Goal: Communication & Community: Share content

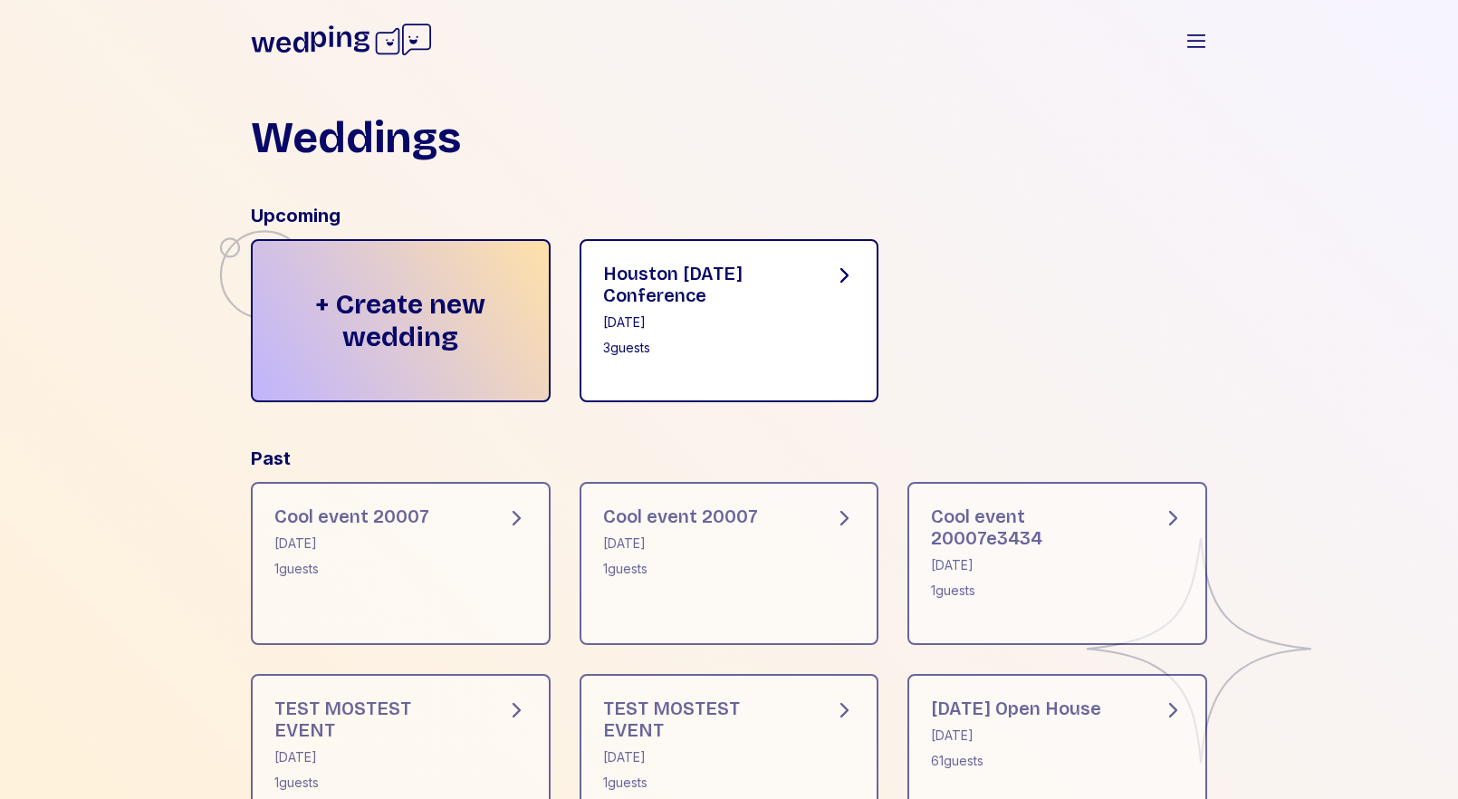
click at [706, 277] on div "Houston [DATE] Conference" at bounding box center [704, 284] width 202 height 43
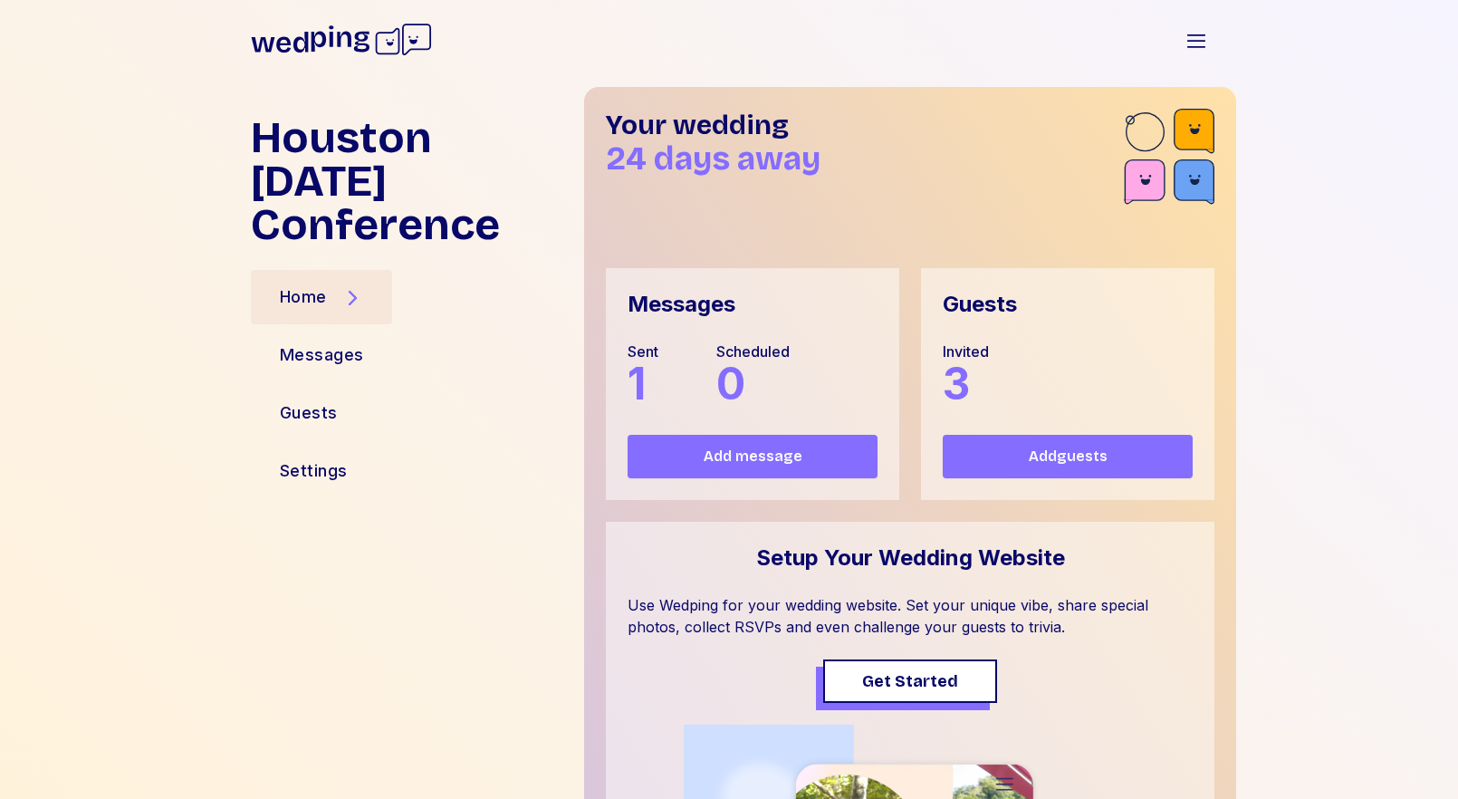
click at [781, 478] on div "Messages Sent 1 Scheduled 0 Add message" at bounding box center [752, 384] width 293 height 232
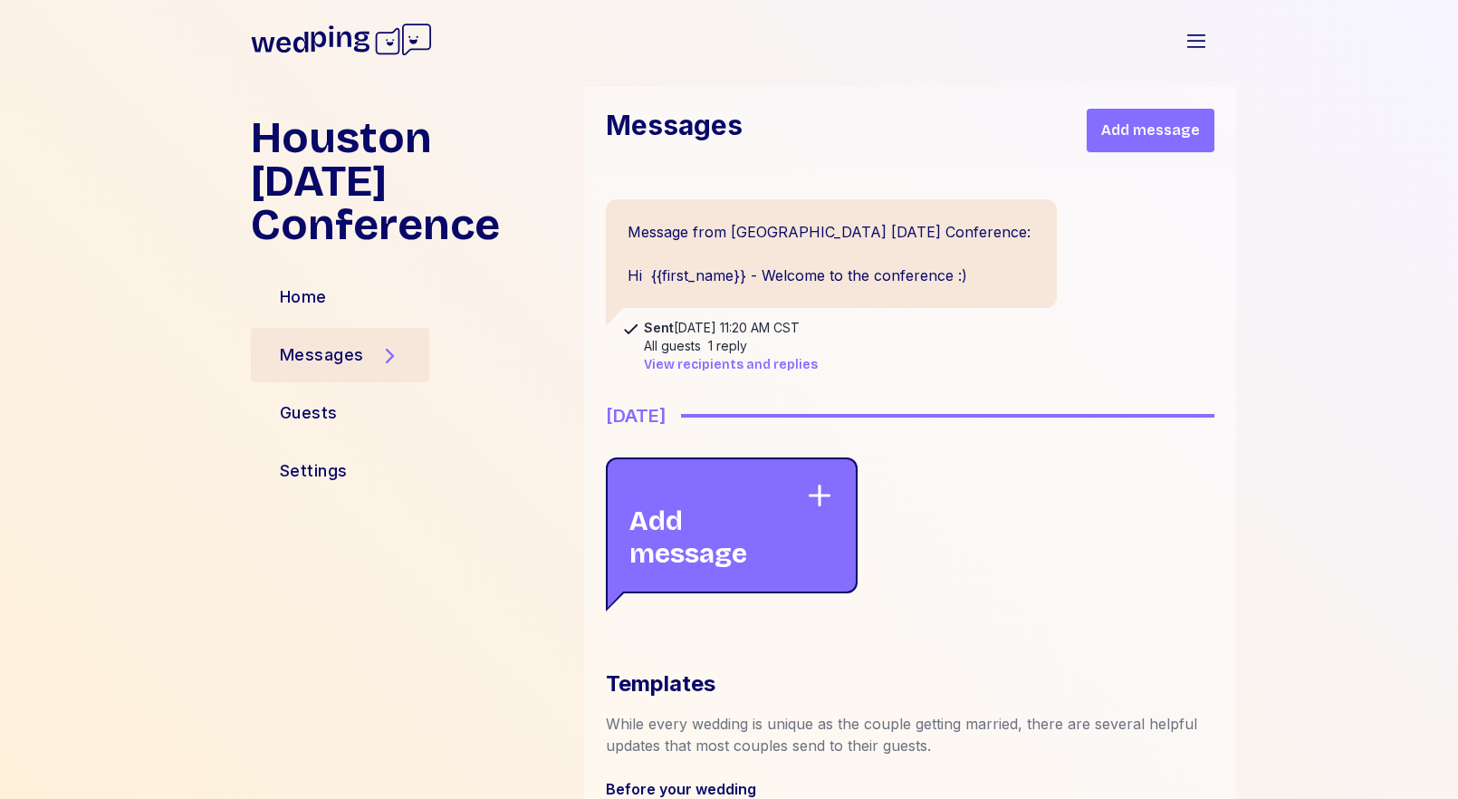
click at [1147, 131] on span "Add message" at bounding box center [1150, 131] width 99 height 22
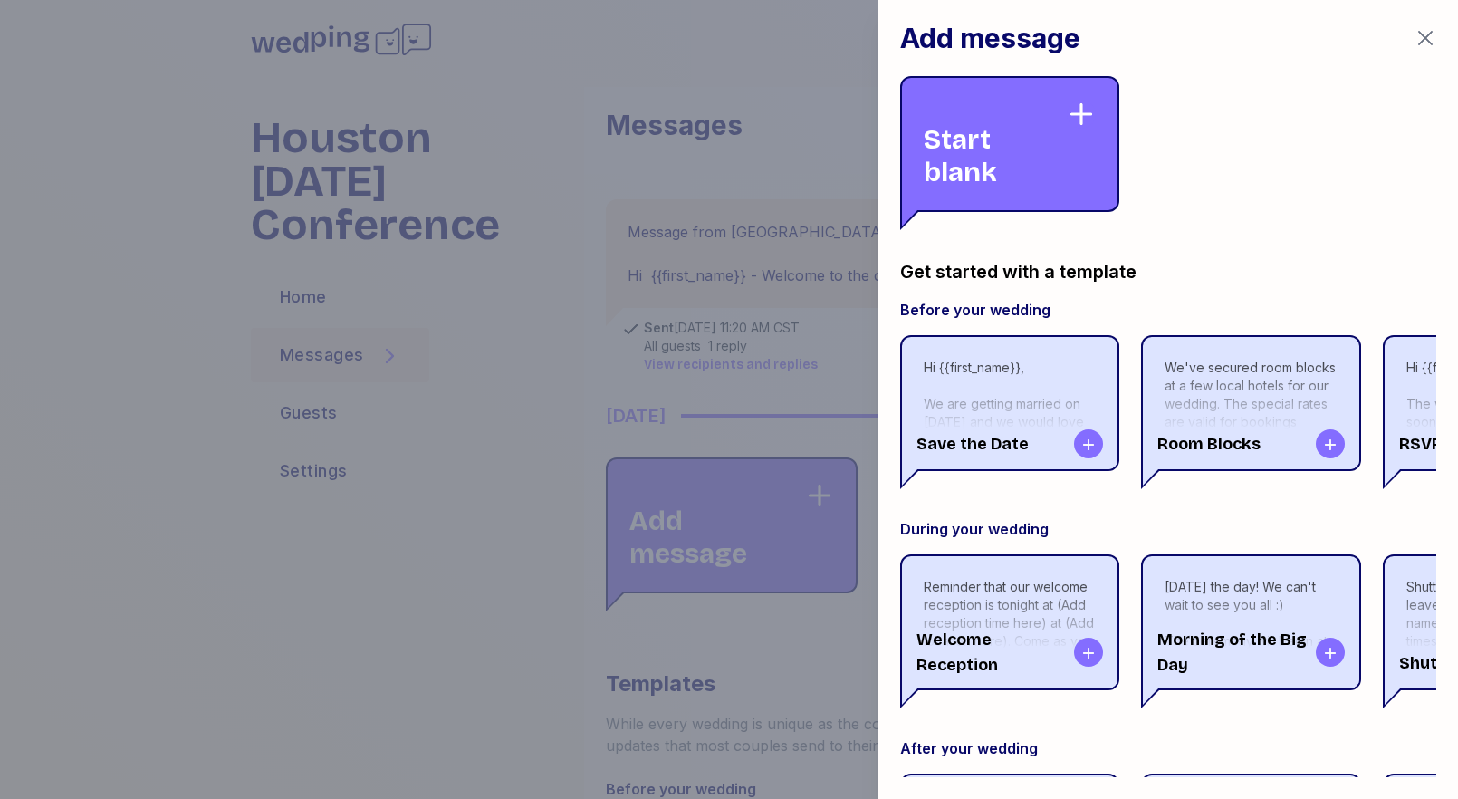
click at [1040, 150] on div "Start blank" at bounding box center [995, 144] width 143 height 89
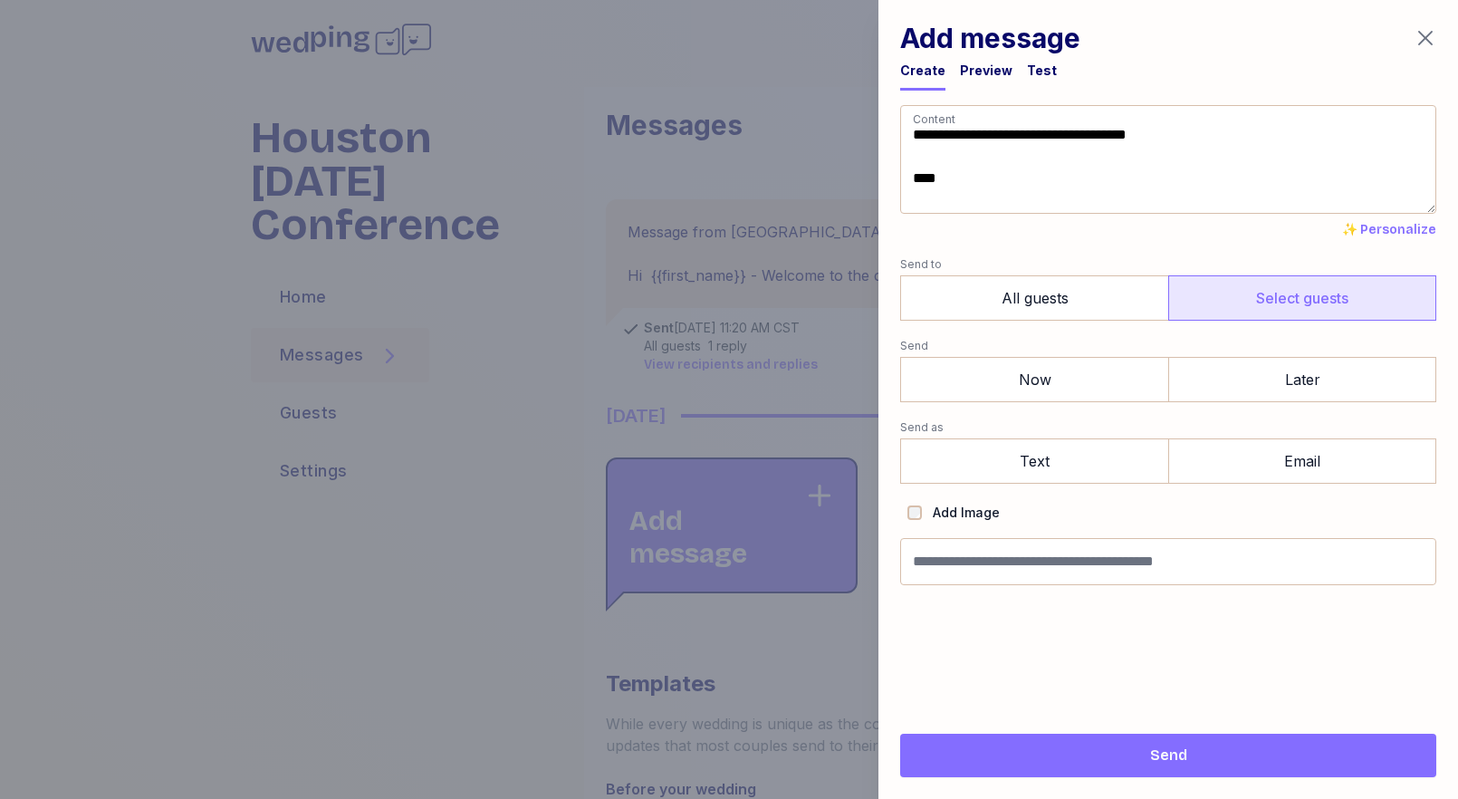
type textarea "**********"
click at [1235, 315] on label "Select guests" at bounding box center [1302, 297] width 268 height 45
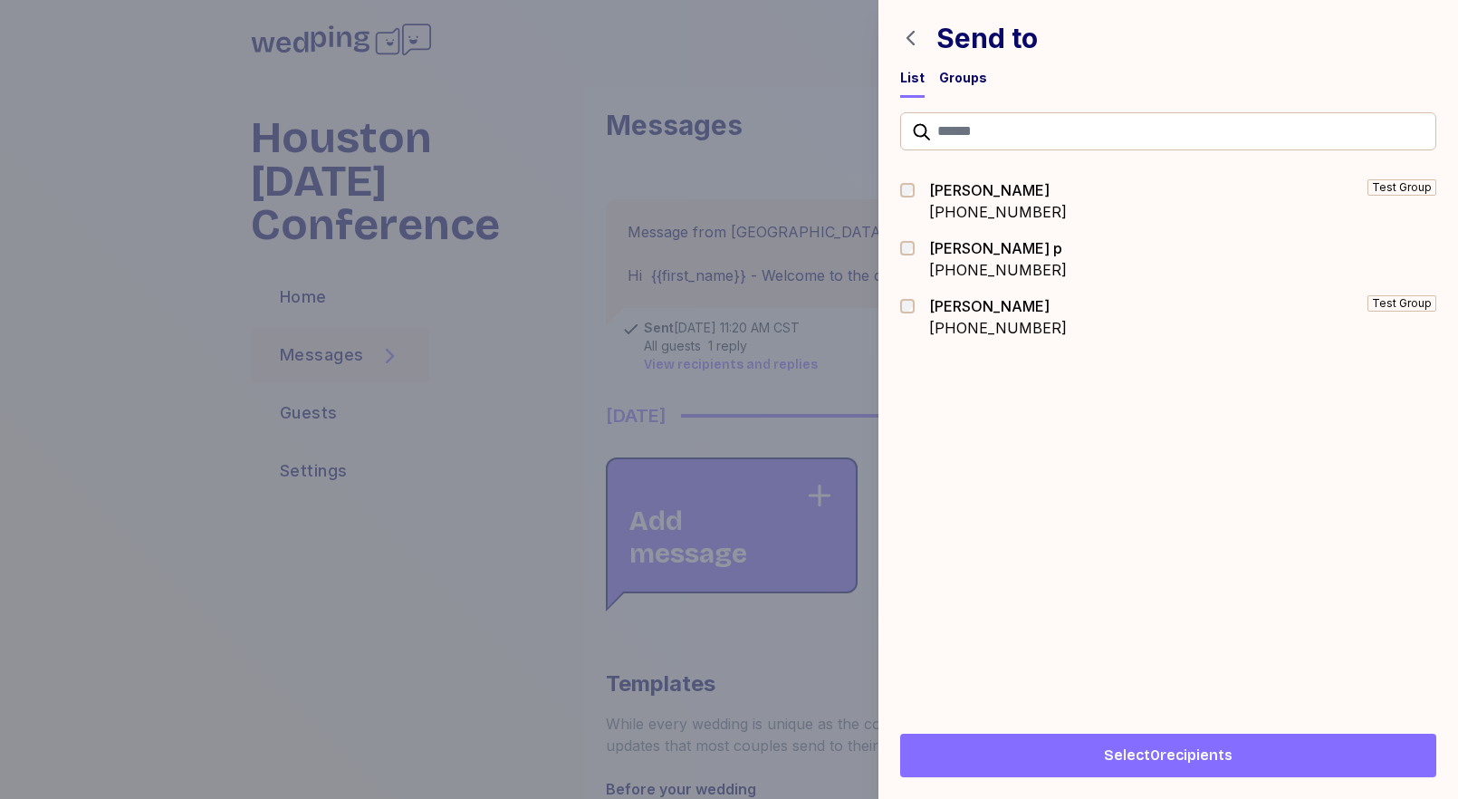
click at [957, 250] on div "[PERSON_NAME]" at bounding box center [998, 248] width 138 height 22
click at [1020, 738] on button "Select 1 recipients" at bounding box center [1168, 754] width 536 height 43
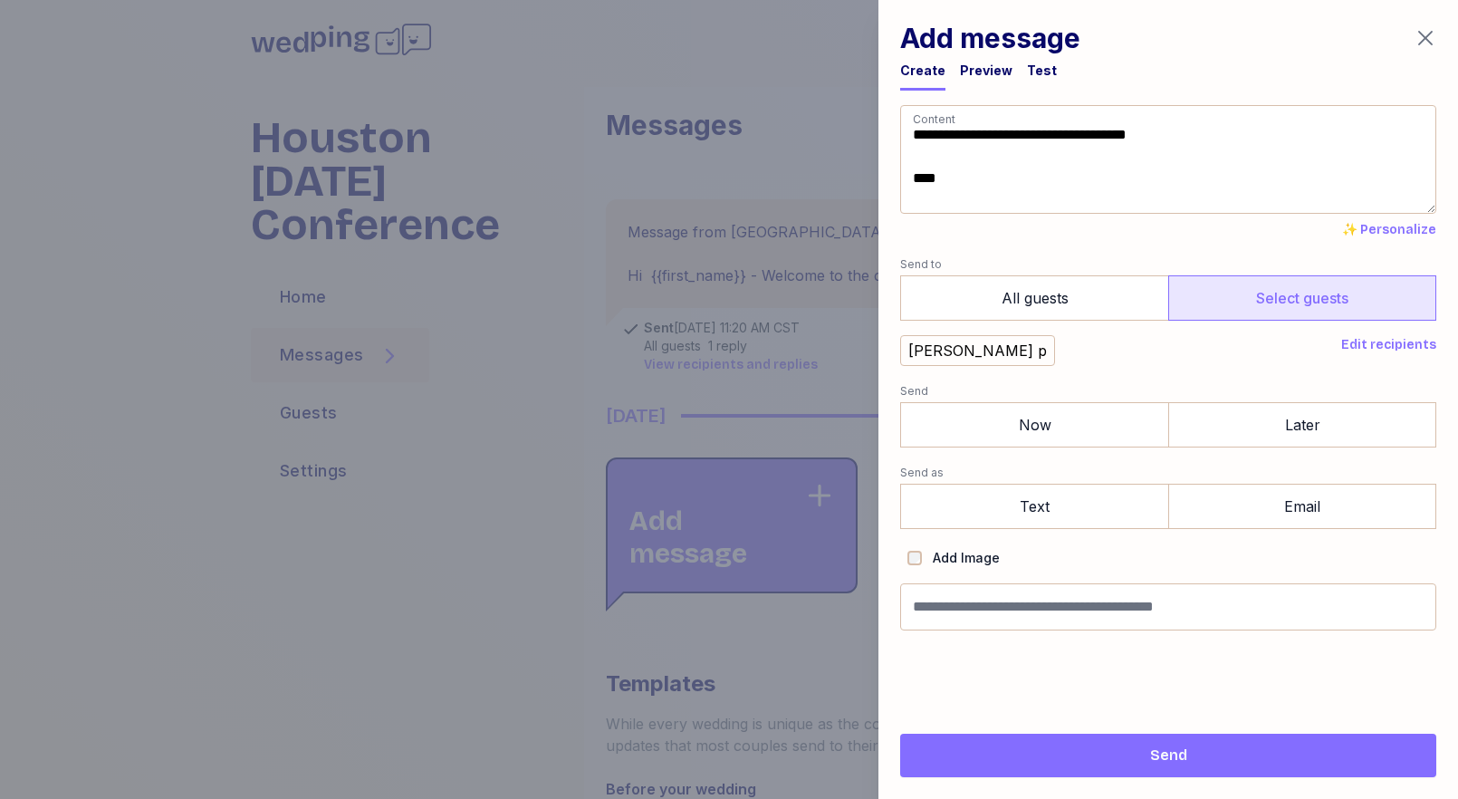
click at [1005, 459] on form "**********" at bounding box center [1168, 367] width 536 height 525
click at [1005, 439] on label "Now" at bounding box center [1034, 424] width 268 height 45
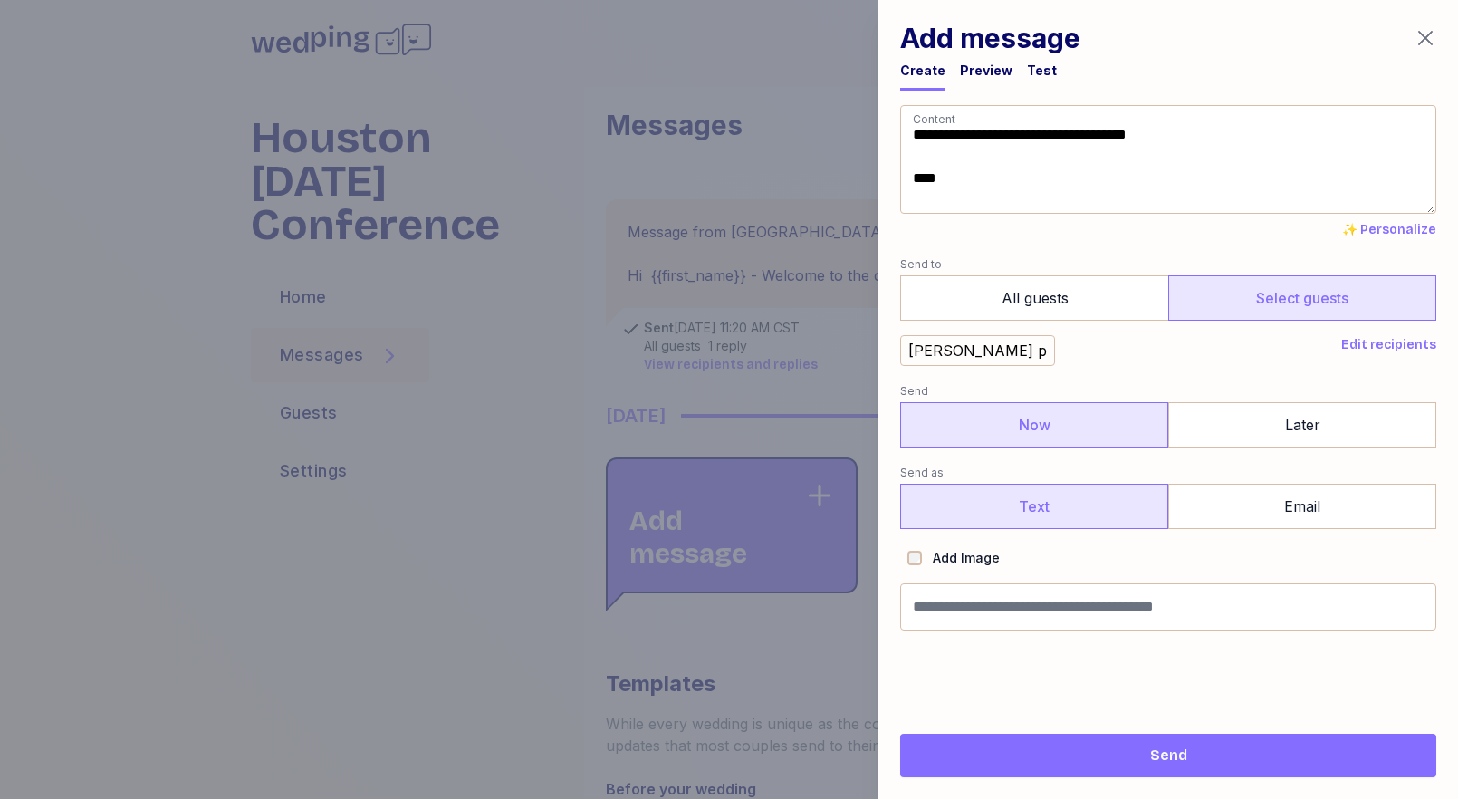
click at [992, 488] on label "Text" at bounding box center [1034, 506] width 268 height 45
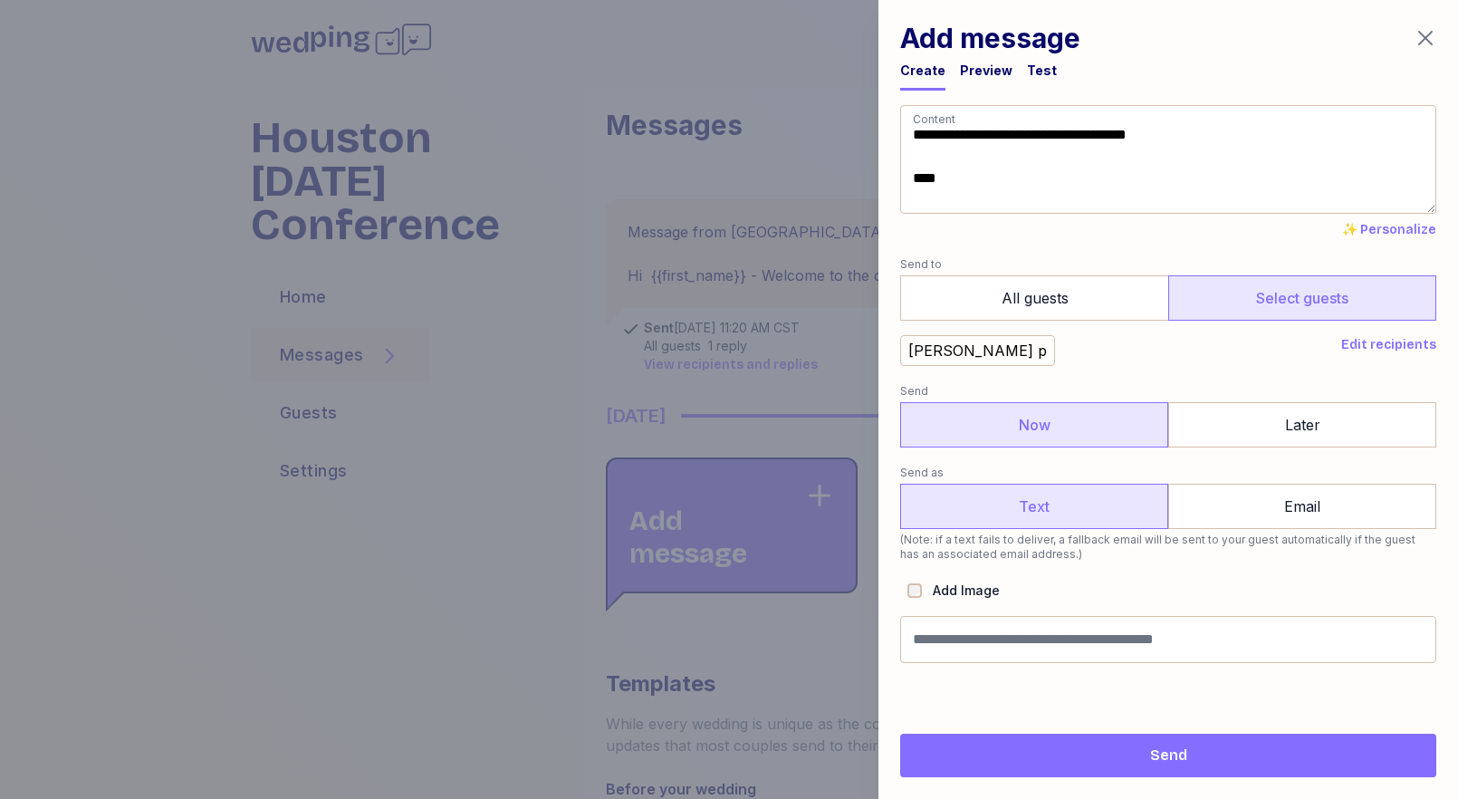
click at [993, 747] on span "Send" at bounding box center [1168, 755] width 507 height 22
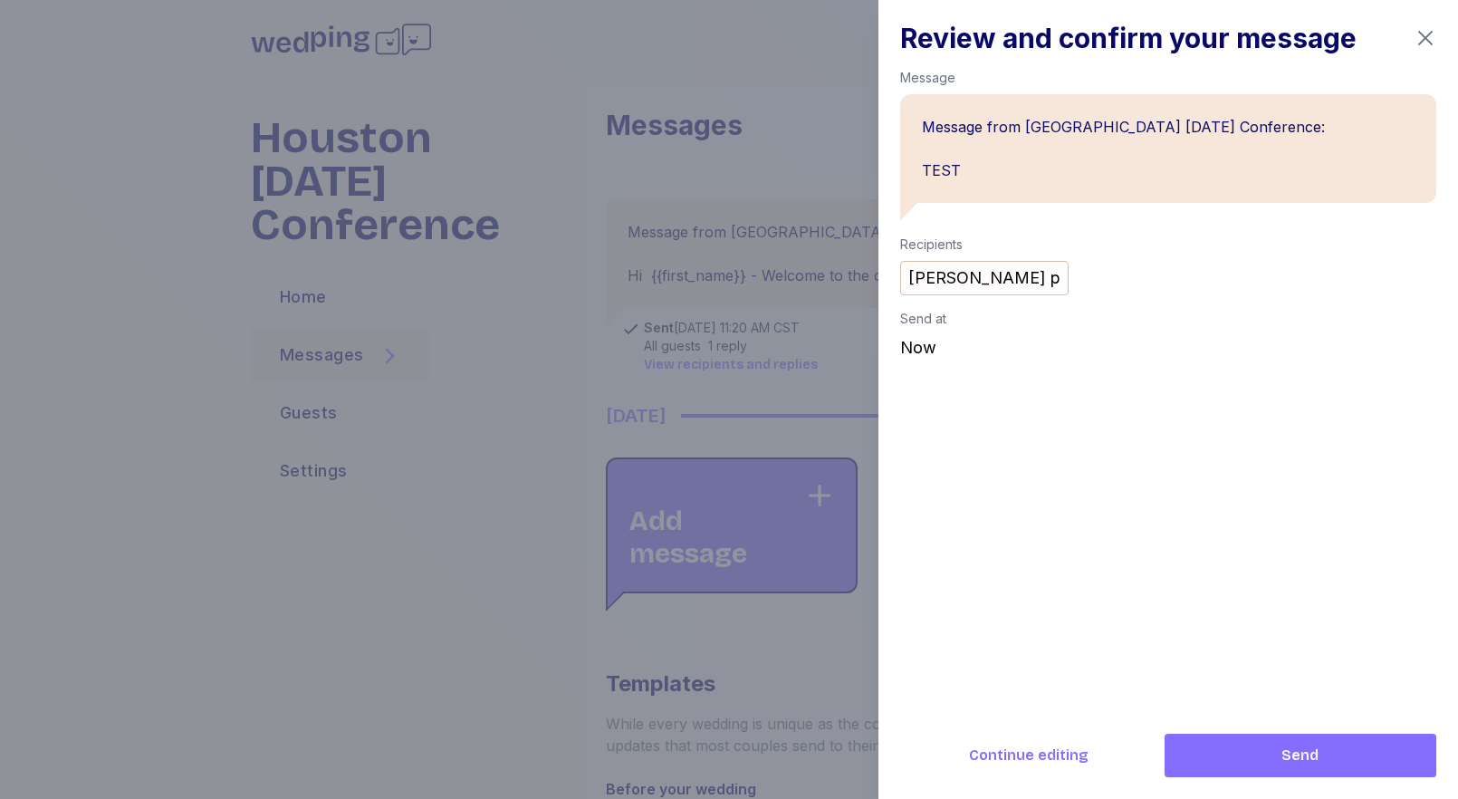
click at [724, 312] on div at bounding box center [729, 399] width 1458 height 799
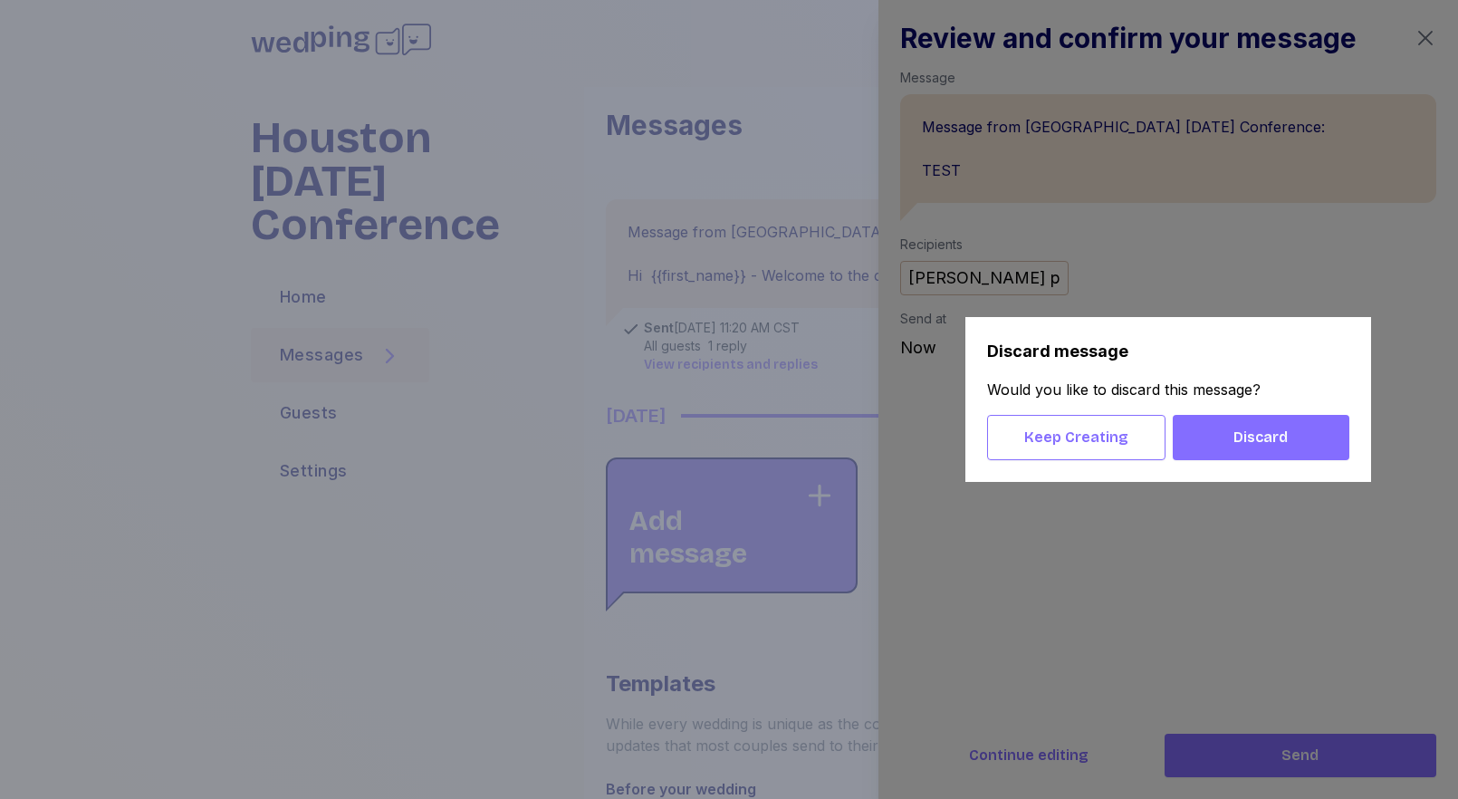
click at [722, 307] on div at bounding box center [729, 399] width 1458 height 799
click at [1343, 443] on button "Discard" at bounding box center [1261, 437] width 177 height 45
